Goal: Navigation & Orientation: Find specific page/section

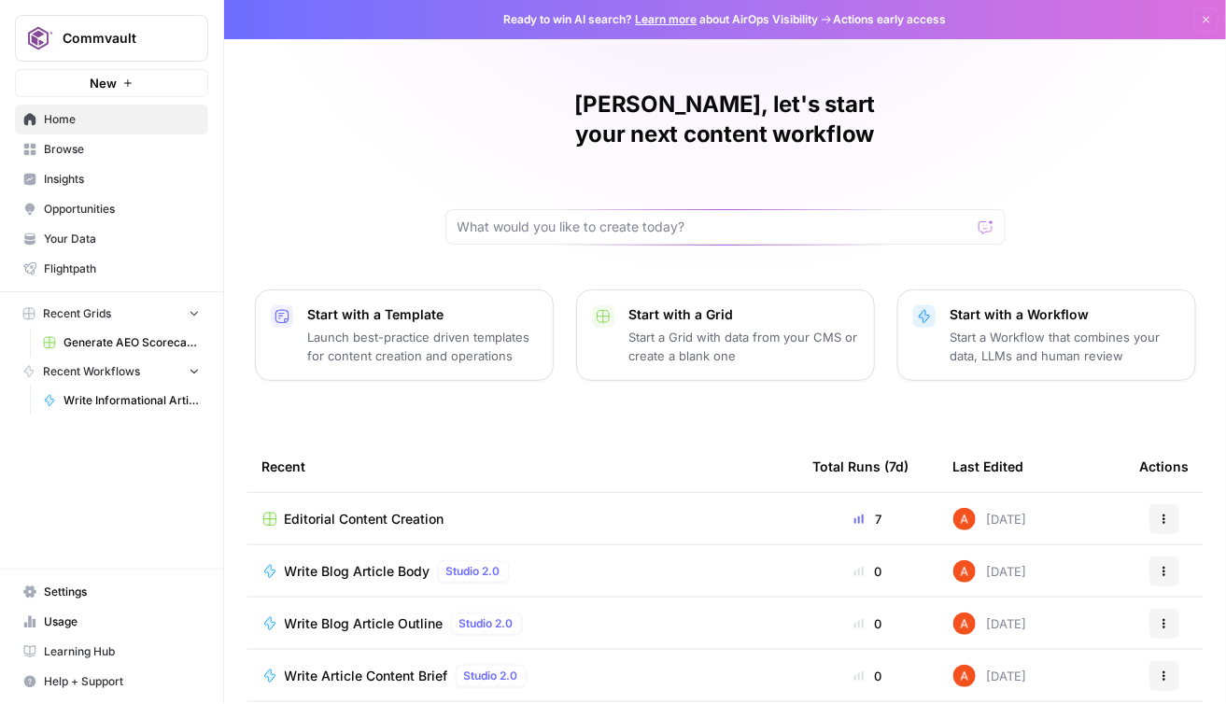
click at [110, 145] on span "Browse" at bounding box center [122, 149] width 156 height 17
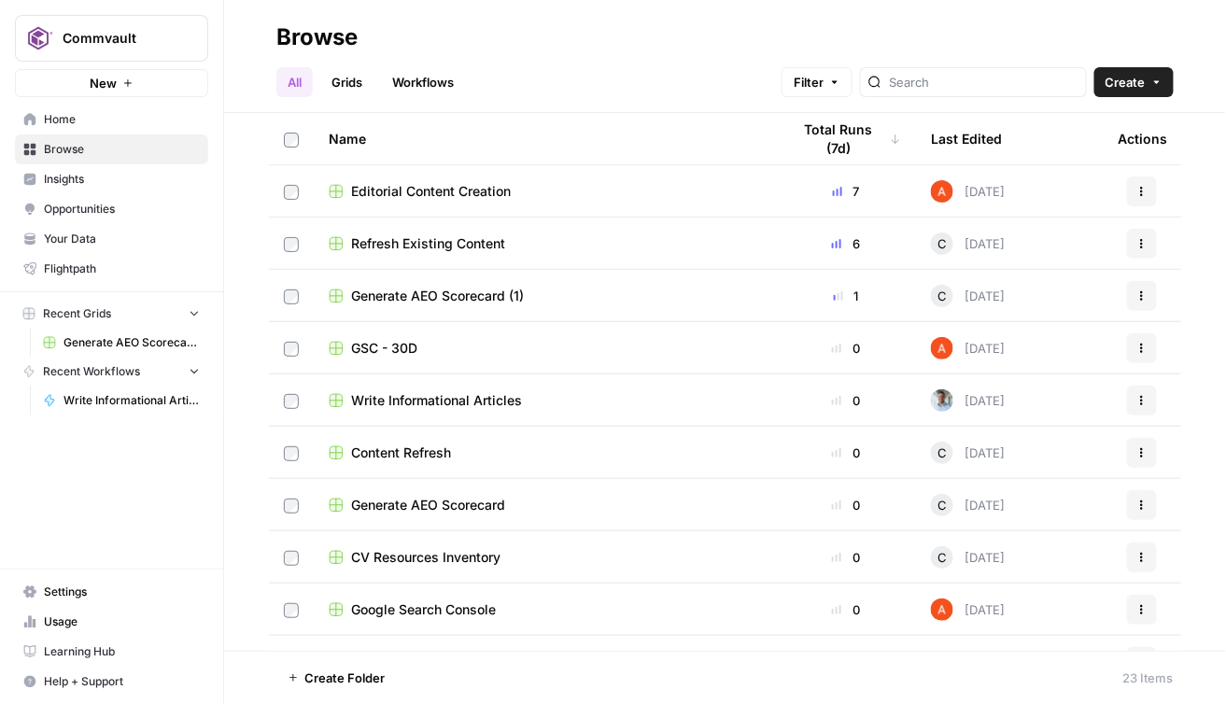
click at [882, 20] on header "Browse All Grids Workflows Filter Create" at bounding box center [725, 56] width 1002 height 113
